Goal: Task Accomplishment & Management: Use online tool/utility

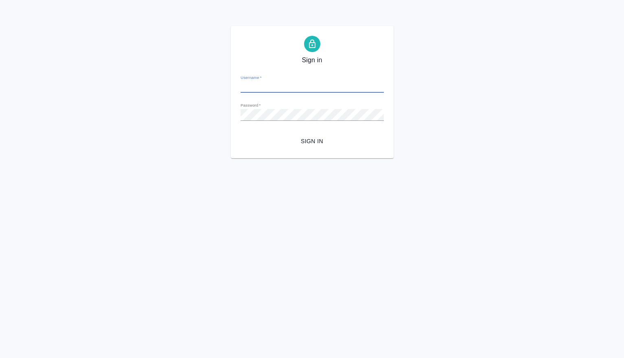
type input "[PERSON_NAME][EMAIL_ADDRESS][DOMAIN_NAME]"
click at [308, 142] on span "Sign in" at bounding box center [312, 141] width 130 height 10
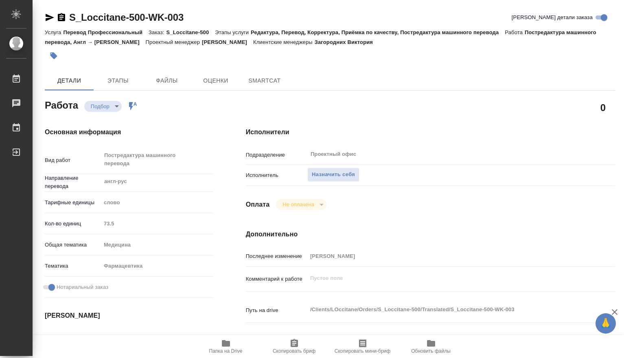
type textarea "x"
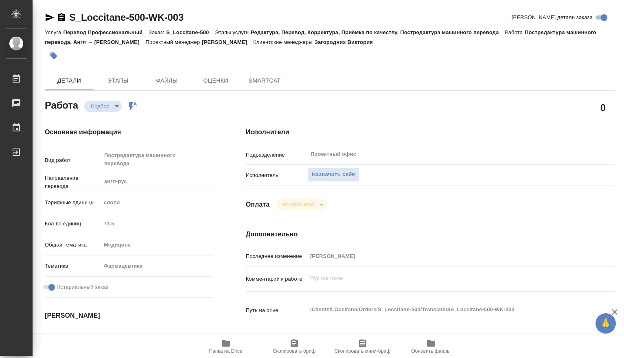
type textarea "x"
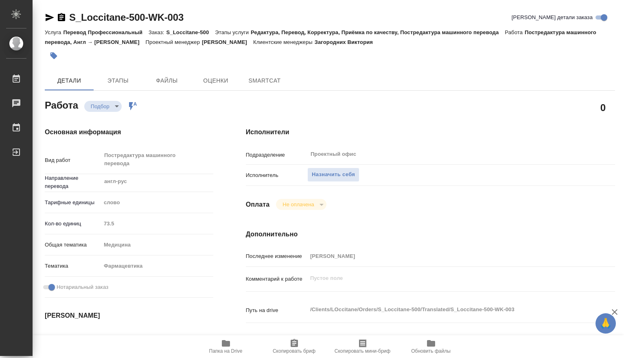
type textarea "x"
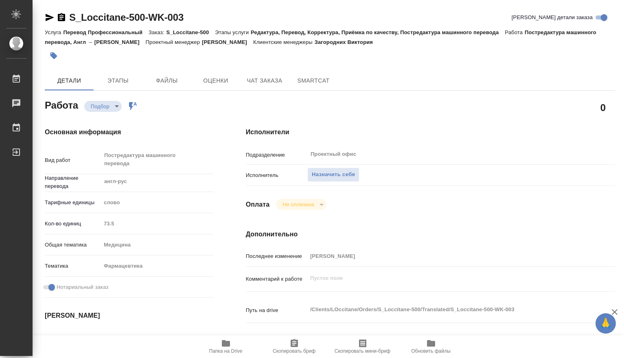
type textarea "x"
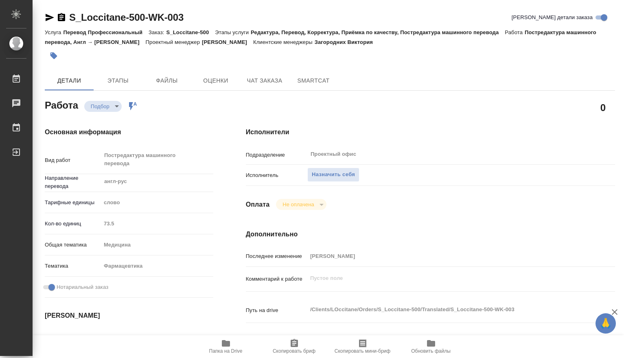
type textarea "x"
